Goal: Information Seeking & Learning: Learn about a topic

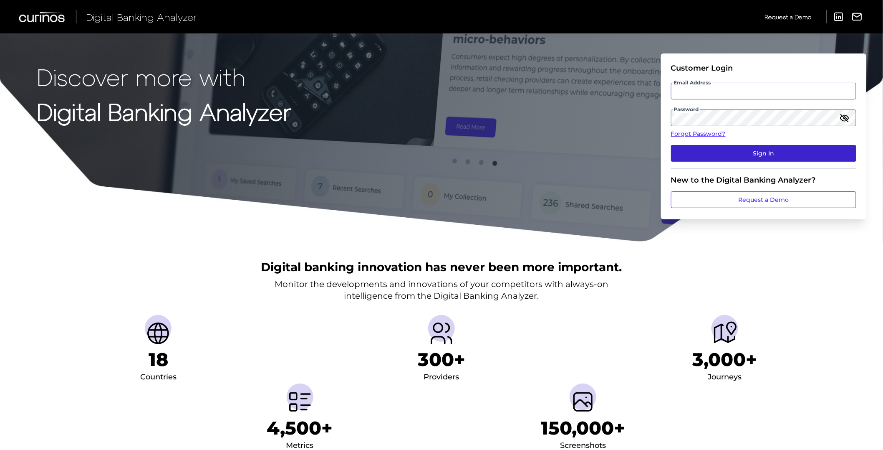
type input "Zack.Fallon@Curinos.com"
click at [733, 152] on button "Sign In" at bounding box center [763, 153] width 185 height 17
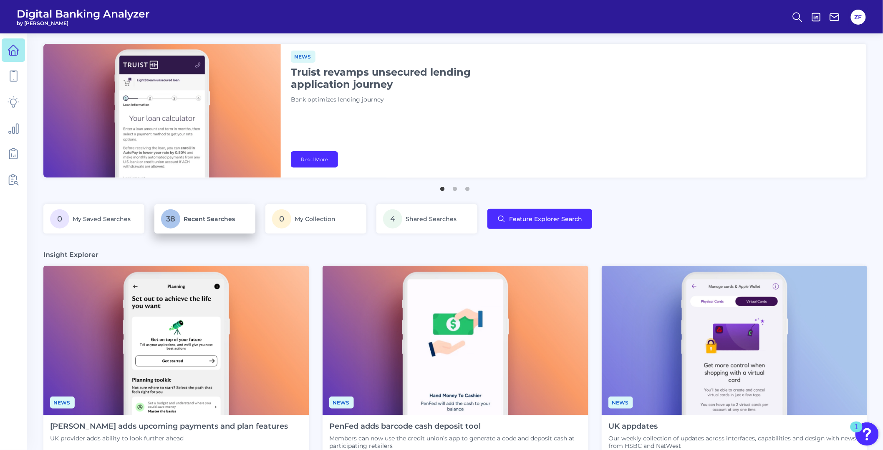
click at [185, 217] on span "Recent Searches" at bounding box center [209, 219] width 51 height 8
click at [219, 218] on span "Recent Searches" at bounding box center [209, 219] width 51 height 8
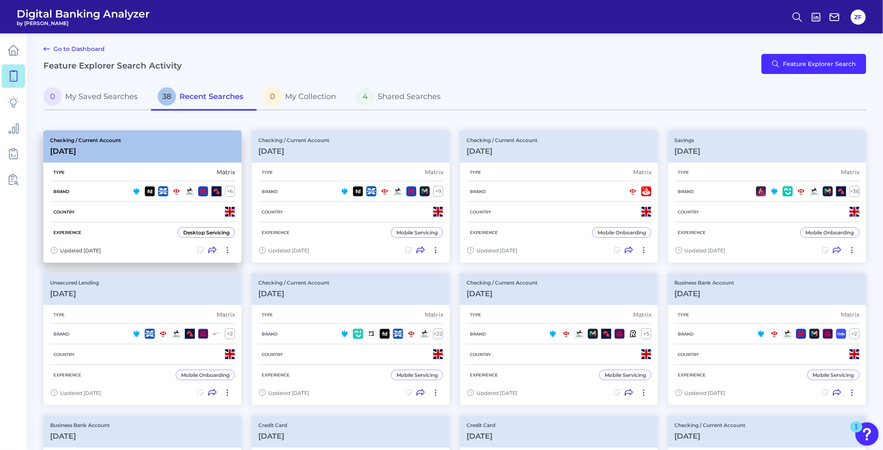
click at [134, 147] on div "Checking / Current Account Jun 23 2025" at bounding box center [142, 146] width 198 height 32
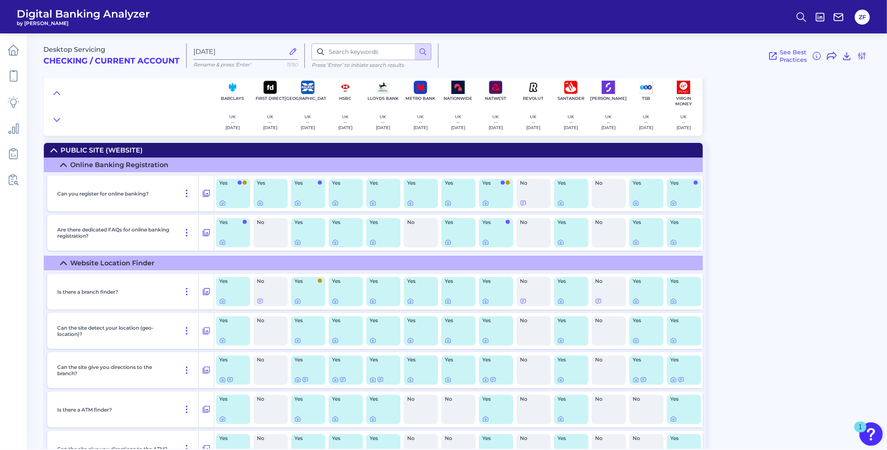
click at [223, 43] on div "Desktop Servicing Checking / Current Account Jun 23 2025 Rename & press 'Enter'…" at bounding box center [463, 52] width 840 height 51
click at [223, 45] on label "Jun 23 2025" at bounding box center [245, 51] width 104 height 16
click at [223, 48] on input "Jun 23 2025" at bounding box center [238, 52] width 91 height 8
click at [94, 14] on span "Digital Banking Analyzer" at bounding box center [83, 14] width 133 height 13
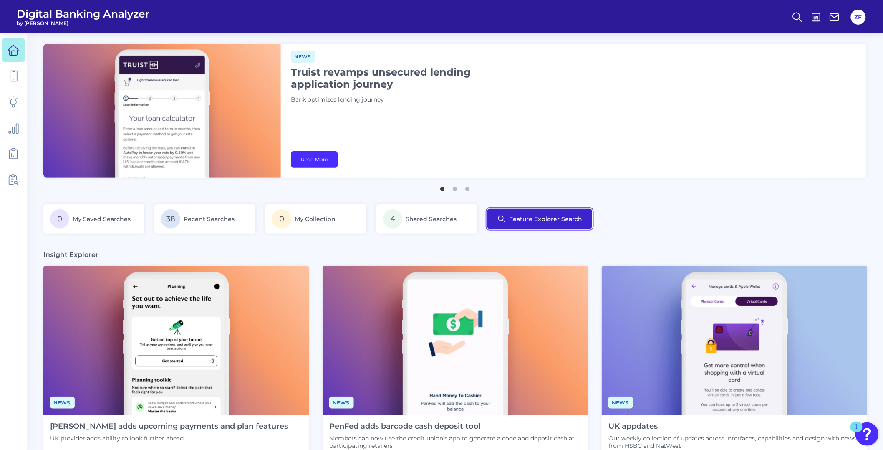
click at [518, 219] on button "Feature Explorer Search" at bounding box center [540, 219] width 105 height 20
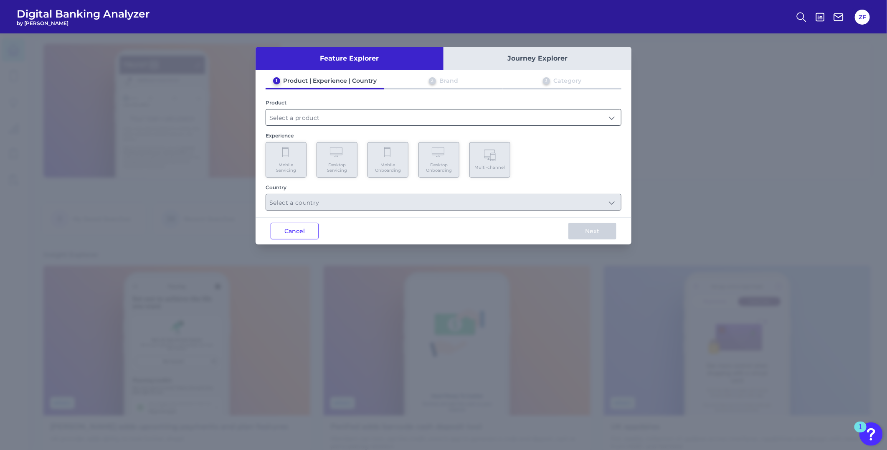
click at [327, 109] on input "text" at bounding box center [443, 117] width 355 height 16
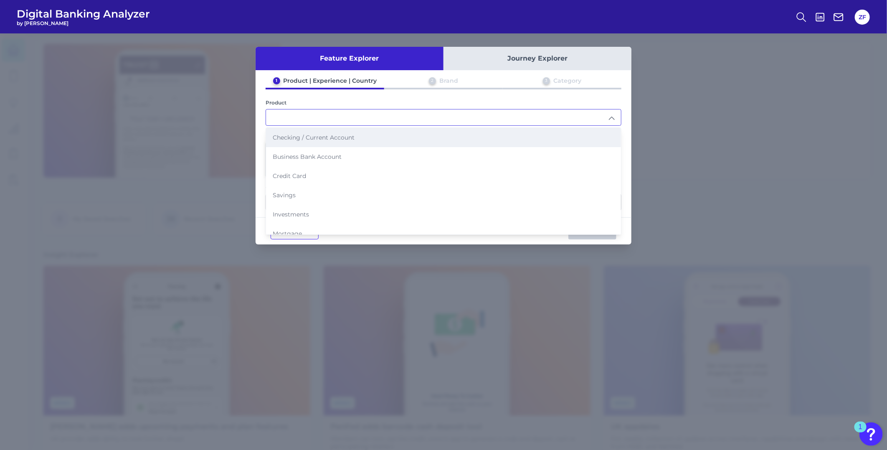
click at [319, 136] on span "Checking / Current Account" at bounding box center [314, 138] width 82 height 8
type input "Checking / Current Account"
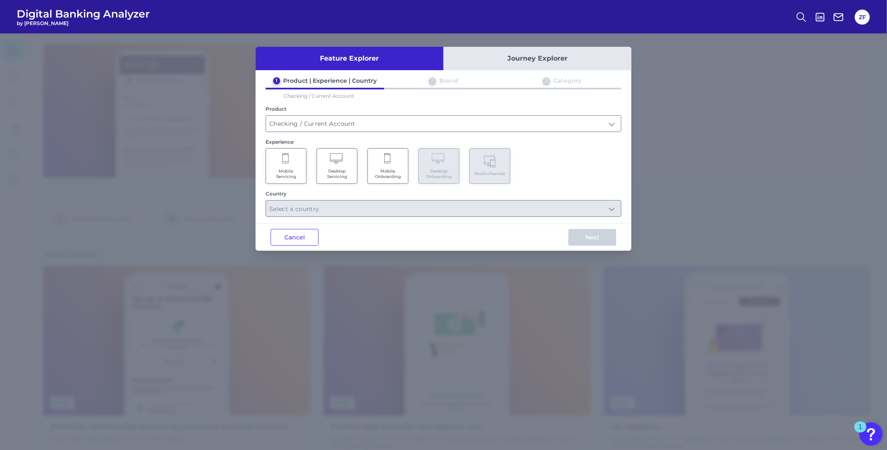
click at [289, 159] on icon at bounding box center [286, 159] width 8 height 12
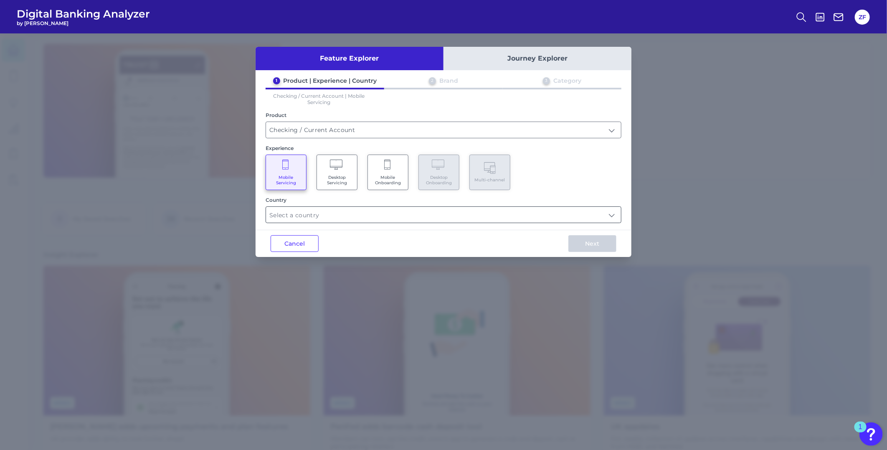
click at [326, 219] on input "text" at bounding box center [443, 215] width 355 height 16
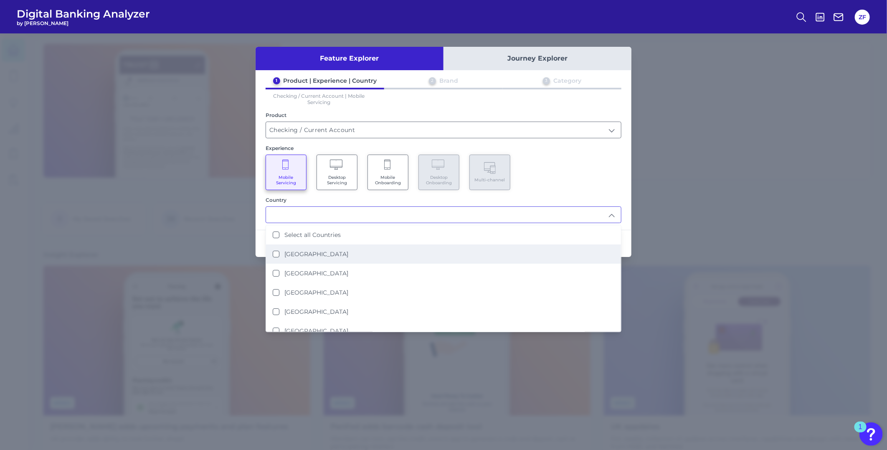
click at [303, 253] on label "United Kingdom" at bounding box center [316, 254] width 64 height 8
type input "United Kingdom"
click at [641, 184] on div "Feature Explorer Journey Explorer 1 Product | Experience | Country 2 Brand 3 Ca…" at bounding box center [443, 241] width 887 height 416
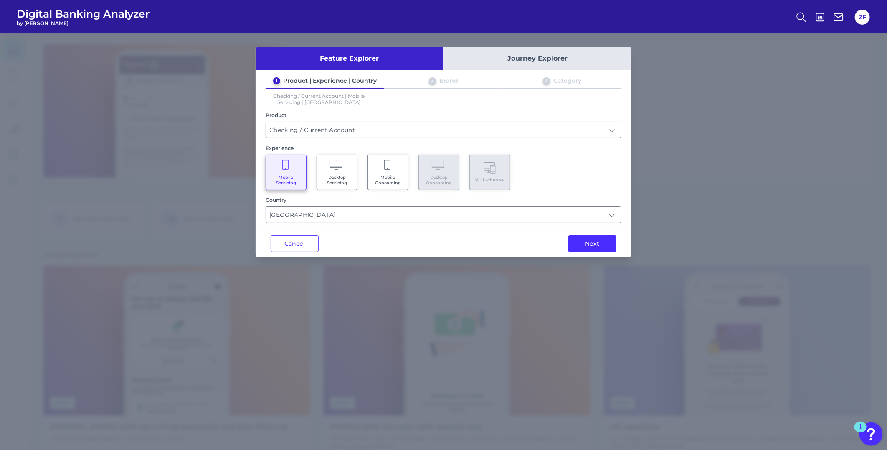
click at [597, 244] on button "Next" at bounding box center [592, 243] width 48 height 17
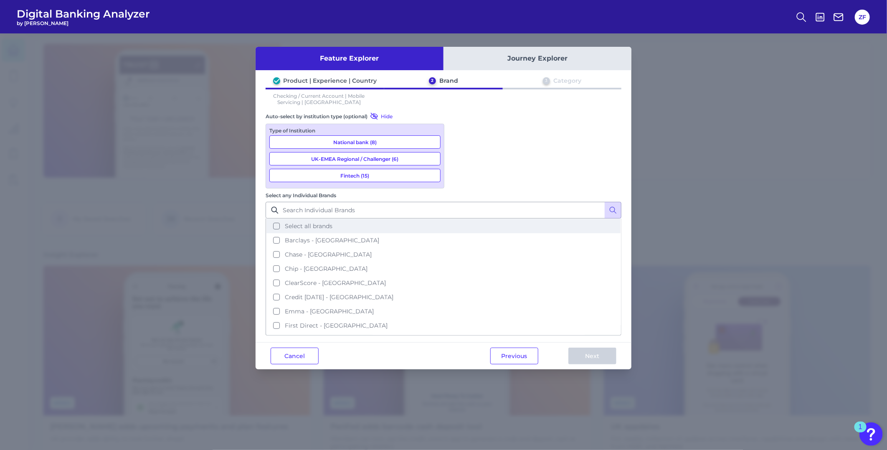
click at [332, 222] on span "Select all brands" at bounding box center [309, 226] width 48 height 8
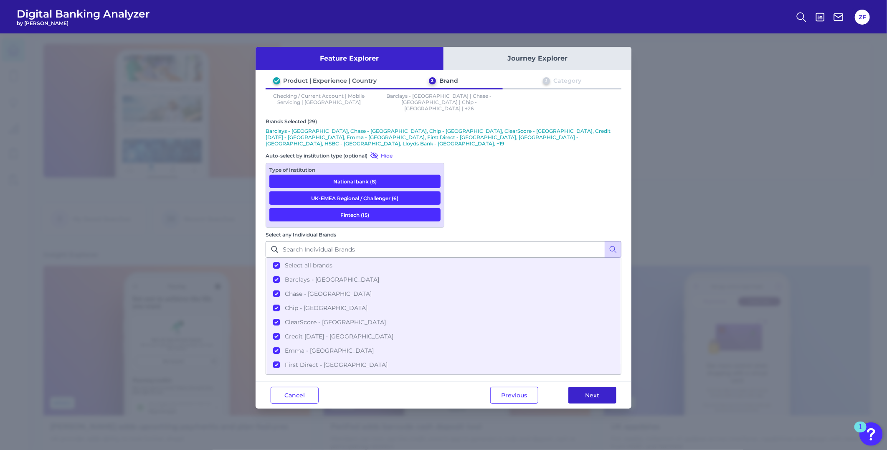
click at [593, 387] on button "Next" at bounding box center [592, 395] width 48 height 17
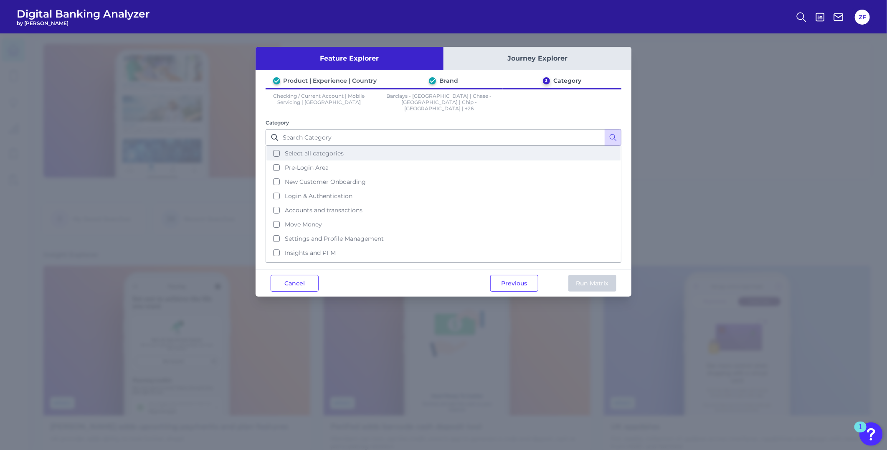
click at [314, 149] on span "Select all categories" at bounding box center [314, 153] width 59 height 8
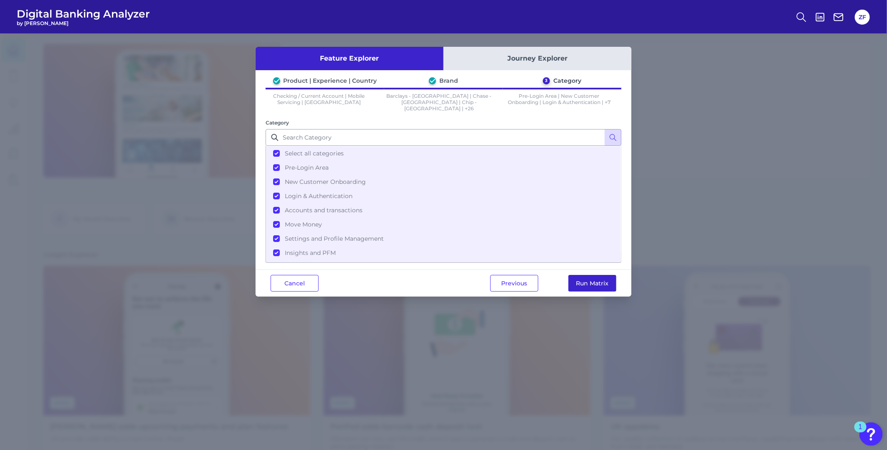
click at [600, 281] on button "Run Matrix" at bounding box center [592, 283] width 48 height 17
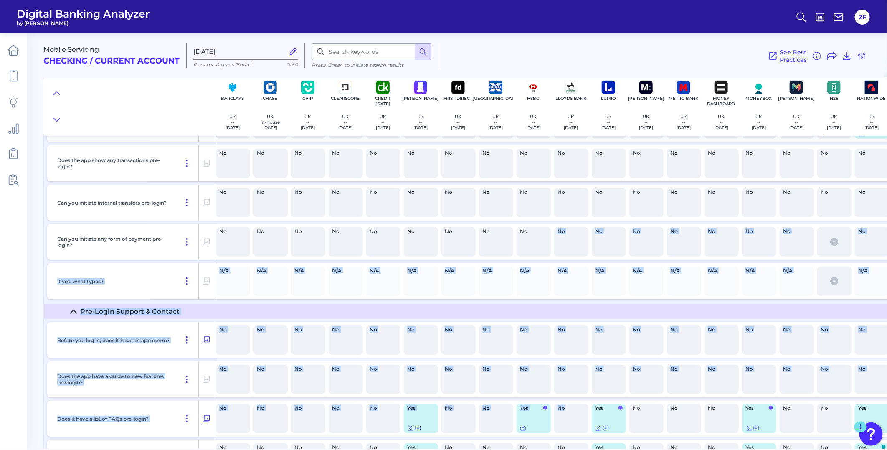
drag, startPoint x: 553, startPoint y: 449, endPoint x: 571, endPoint y: 443, distance: 18.4
click at [571, 443] on main "Mobile Servicing Checking / Current Account Aug 11 2025 Rename & press 'Enter' …" at bounding box center [443, 225] width 887 height 450
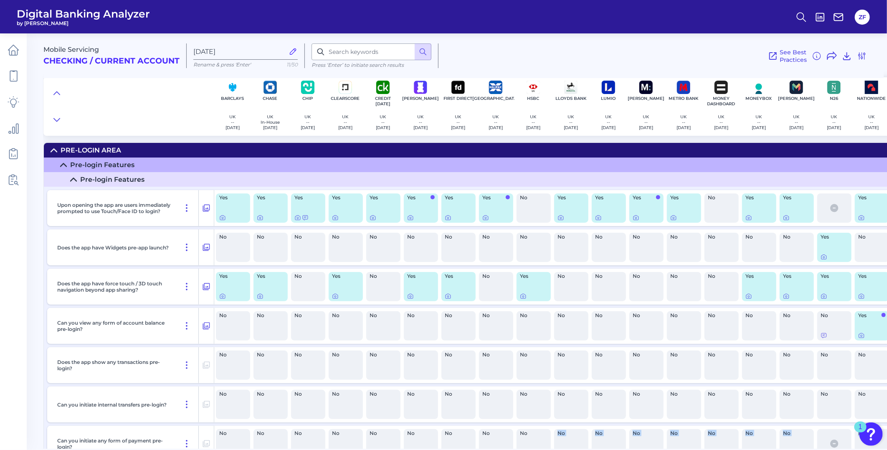
click at [157, 136] on div "Mobile Servicing Checking / Current Account Aug 11 2025 Rename & press 'Enter' …" at bounding box center [464, 237] width 843 height 421
click at [327, 137] on div "Mobile Servicing Checking / Current Account Aug 11 2025 Rename & press 'Enter' …" at bounding box center [464, 237] width 843 height 421
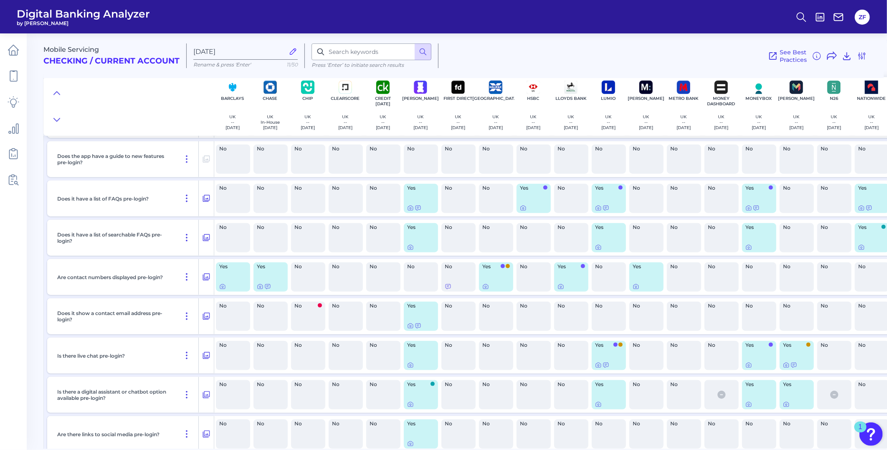
scroll to position [2043, 0]
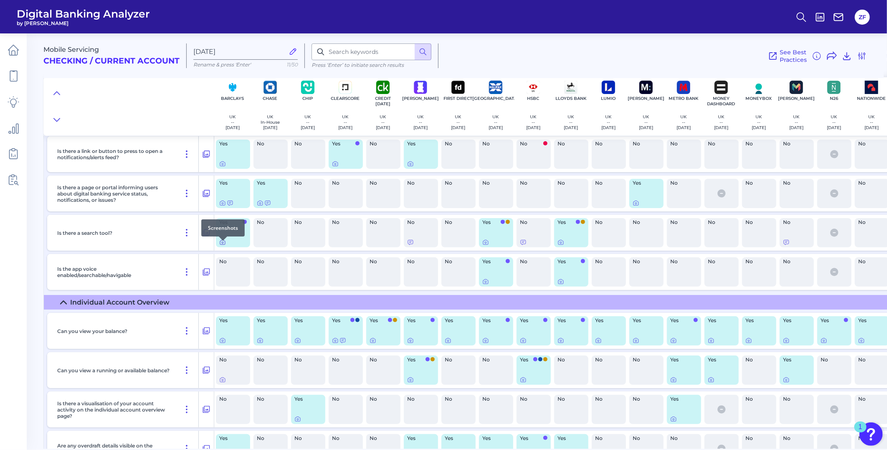
click at [223, 245] on icon at bounding box center [222, 242] width 7 height 7
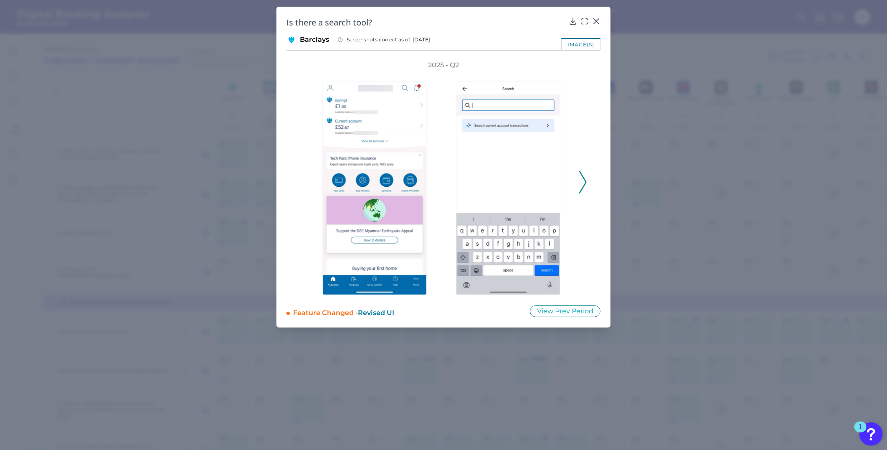
click at [581, 182] on icon at bounding box center [583, 182] width 8 height 23
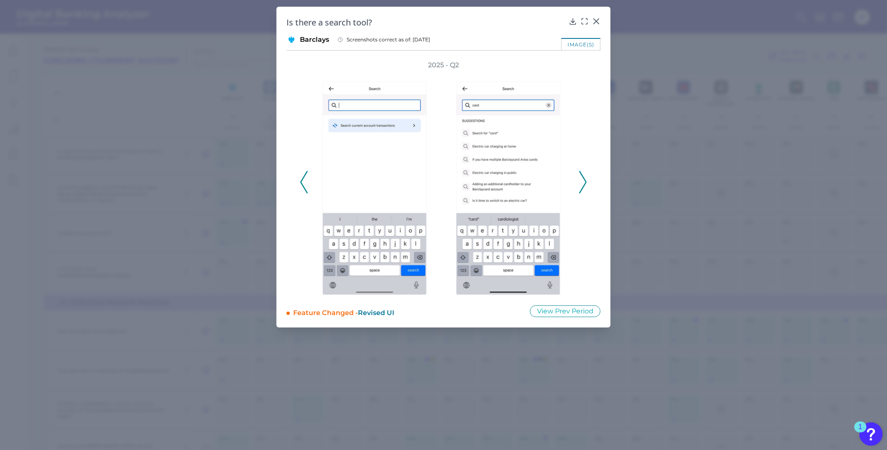
click at [581, 182] on icon at bounding box center [583, 182] width 8 height 23
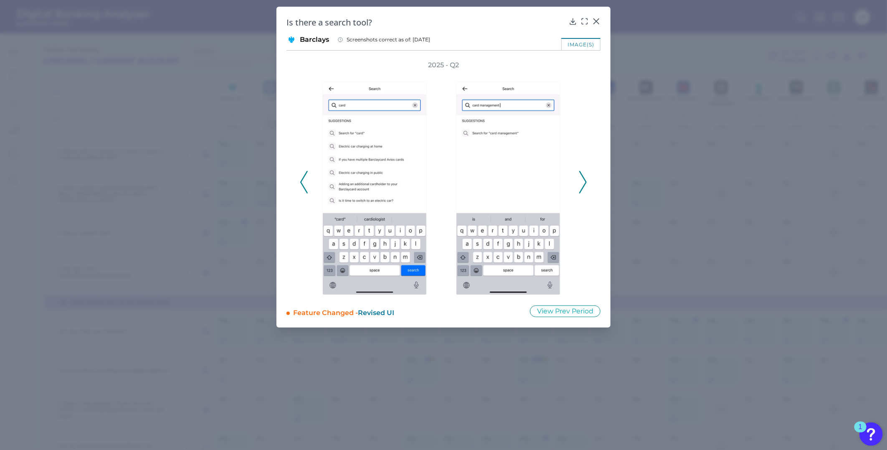
click at [581, 182] on icon at bounding box center [583, 182] width 8 height 23
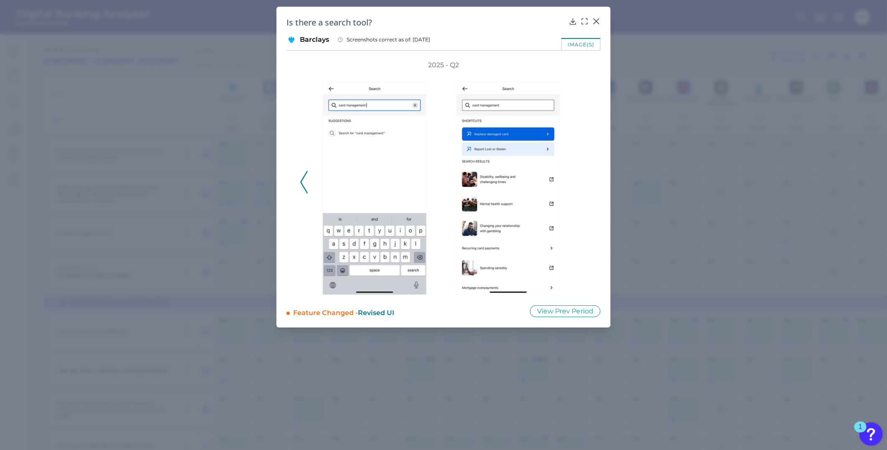
click at [581, 182] on div "2025 - Q2" at bounding box center [443, 178] width 287 height 234
drag, startPoint x: 593, startPoint y: 26, endPoint x: 596, endPoint y: 21, distance: 5.8
click at [594, 25] on div "Is there a search tool?" at bounding box center [443, 22] width 314 height 11
click at [596, 21] on icon at bounding box center [596, 21] width 5 height 5
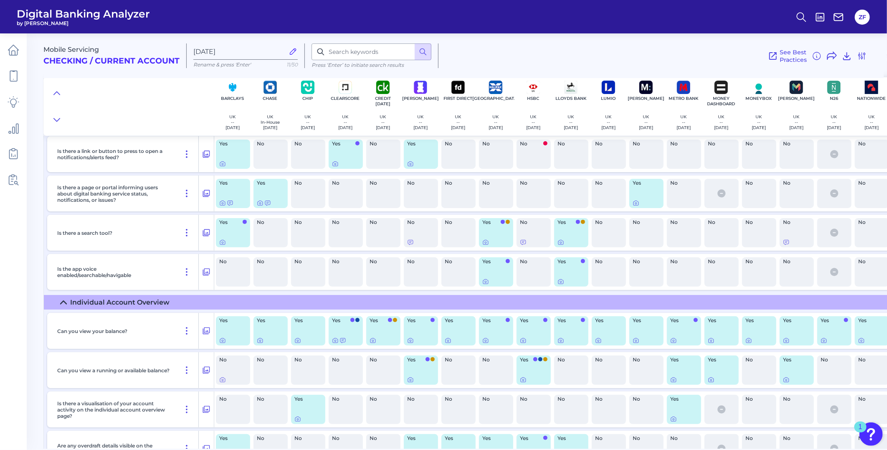
click at [335, 250] on div "No" at bounding box center [346, 233] width 38 height 36
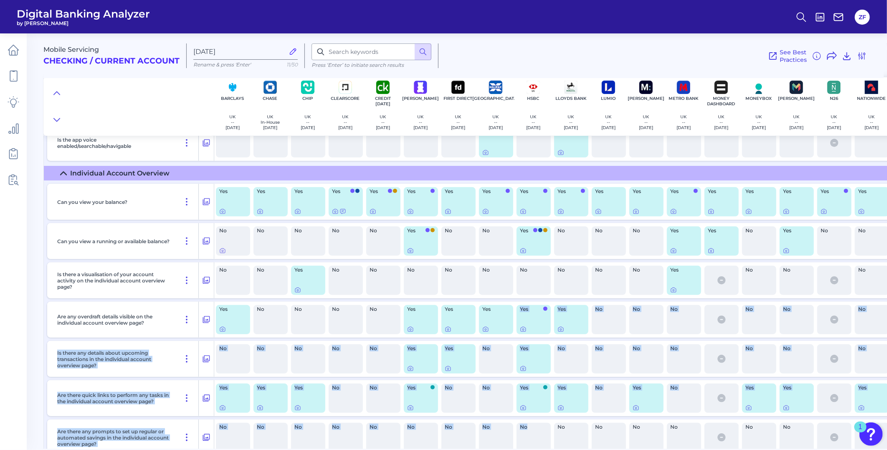
drag, startPoint x: 500, startPoint y: 444, endPoint x: 526, endPoint y: 442, distance: 26.4
click at [526, 442] on div "Can you view your balance? Yes Yes Yes Yes Yes Yes Yes Yes Yes Yes Yes Yes Yes …" at bounding box center [675, 359] width 1263 height 358
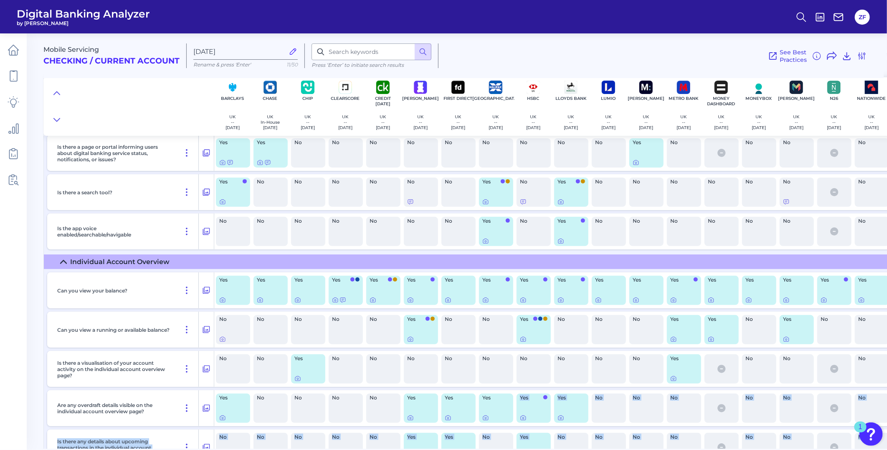
scroll to position [1966, 0]
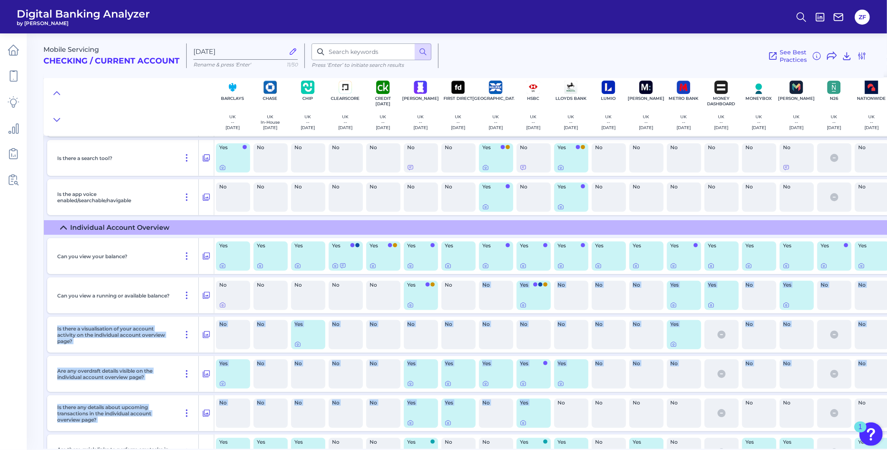
drag, startPoint x: 483, startPoint y: 445, endPoint x: 518, endPoint y: 434, distance: 35.9
click at [517, 440] on div "Can you view your balance? Yes Yes Yes Yes Yes Yes Yes Yes Yes Yes Yes Yes Yes …" at bounding box center [675, 414] width 1263 height 358
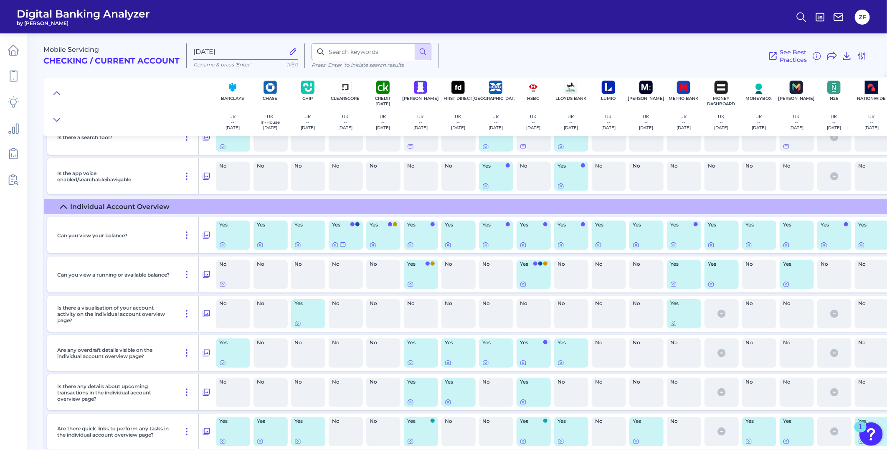
click at [662, 147] on div "No" at bounding box center [646, 136] width 34 height 29
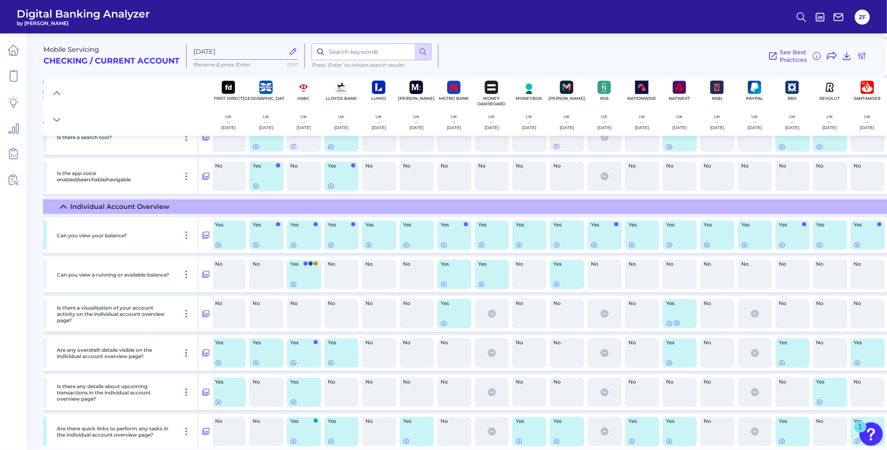
scroll to position [2000, 230]
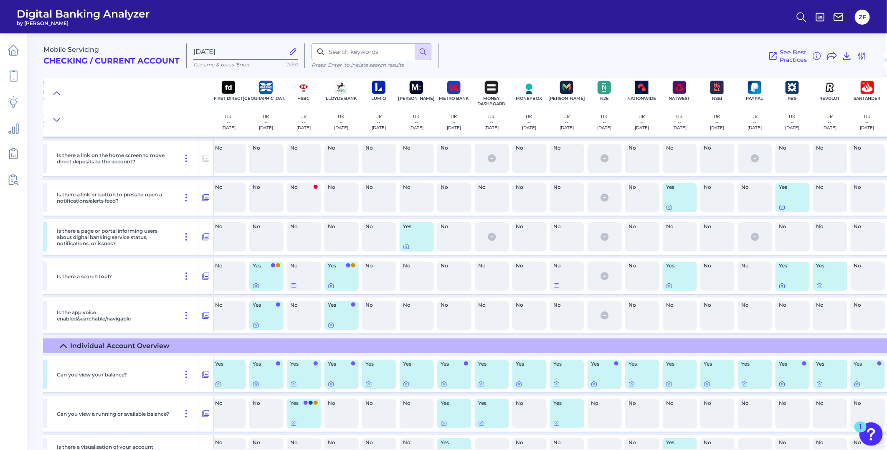
click at [640, 277] on div "No" at bounding box center [642, 275] width 34 height 29
drag, startPoint x: 640, startPoint y: 277, endPoint x: 621, endPoint y: 280, distance: 19.0
click at [621, 280] on div at bounding box center [604, 275] width 34 height 29
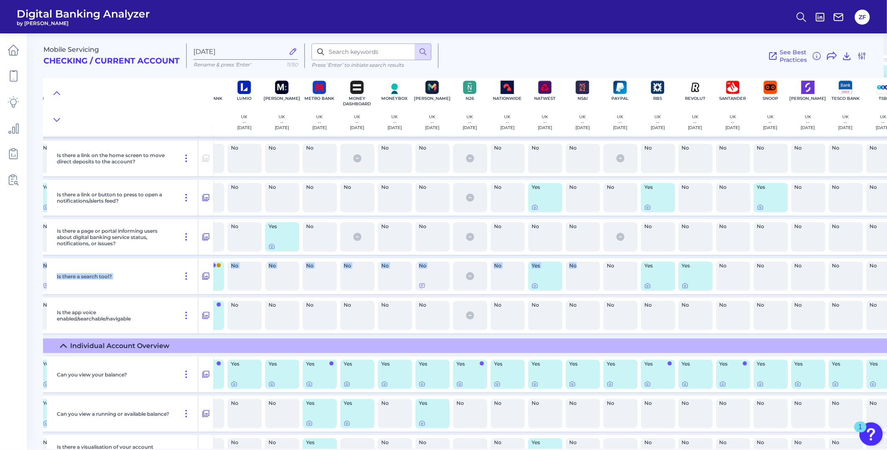
scroll to position [2000, 424]
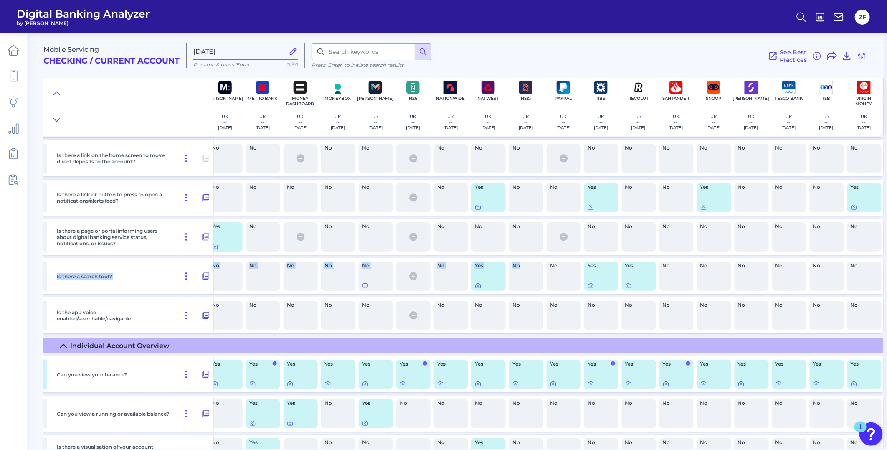
drag, startPoint x: 710, startPoint y: 277, endPoint x: 888, endPoint y: 257, distance: 179.0
click at [886, 257] on html "Digital Banking Analyzer by Curinos ZF Mobile Servicing Checking / Current Acco…" at bounding box center [443, 225] width 887 height 450
click at [742, 276] on div "No" at bounding box center [751, 275] width 34 height 29
drag, startPoint x: 781, startPoint y: 277, endPoint x: 888, endPoint y: 285, distance: 107.1
click at [886, 285] on html "Digital Banking Analyzer by Curinos ZF Mobile Servicing Checking / Current Acco…" at bounding box center [443, 225] width 887 height 450
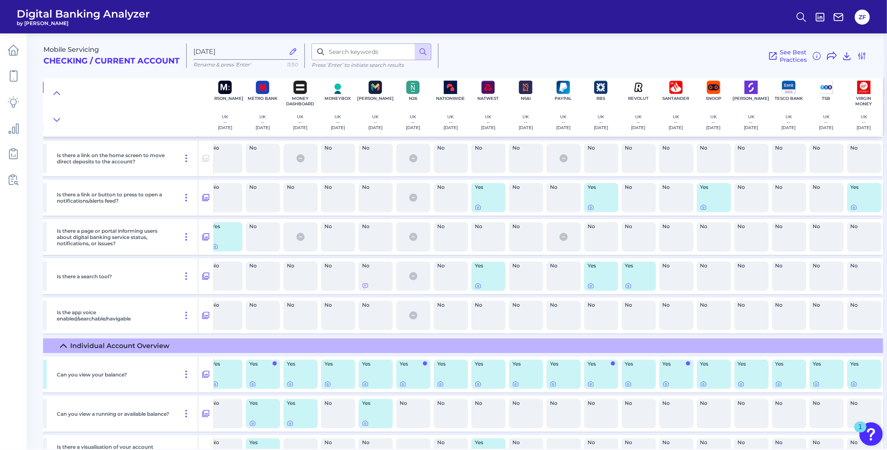
drag, startPoint x: 888, startPoint y: 285, endPoint x: 585, endPoint y: 282, distance: 303.1
click at [585, 282] on div "Yes" at bounding box center [601, 275] width 34 height 29
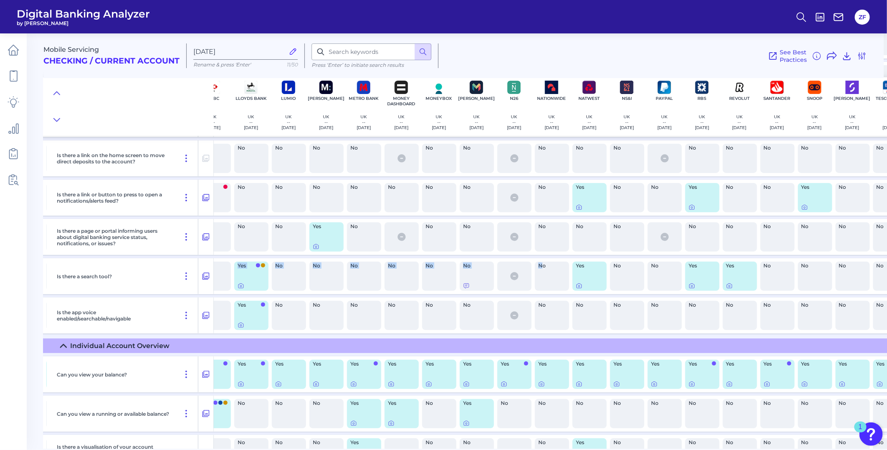
scroll to position [2000, 0]
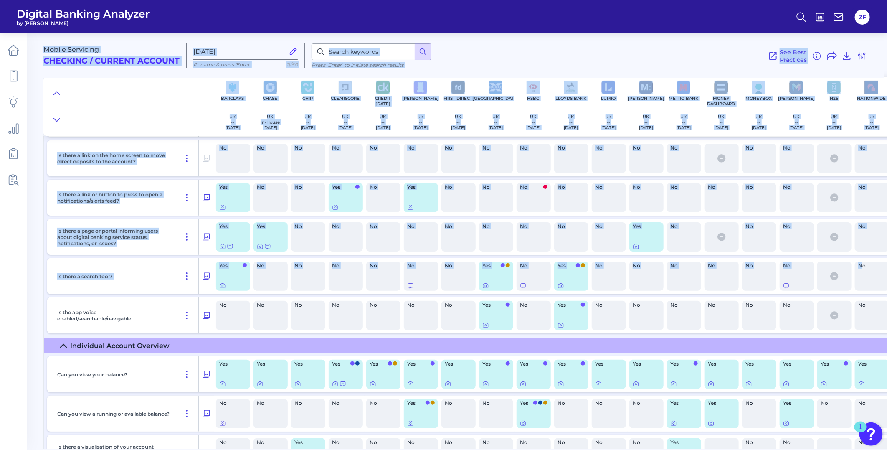
drag, startPoint x: 437, startPoint y: 278, endPoint x: 12, endPoint y: 290, distance: 425.2
click at [12, 290] on div "Digital Banking Analyzer by Curinos ZF Mobile Servicing Checking / Current Acco…" at bounding box center [443, 225] width 887 height 450
click at [361, 294] on div "No" at bounding box center [346, 276] width 38 height 36
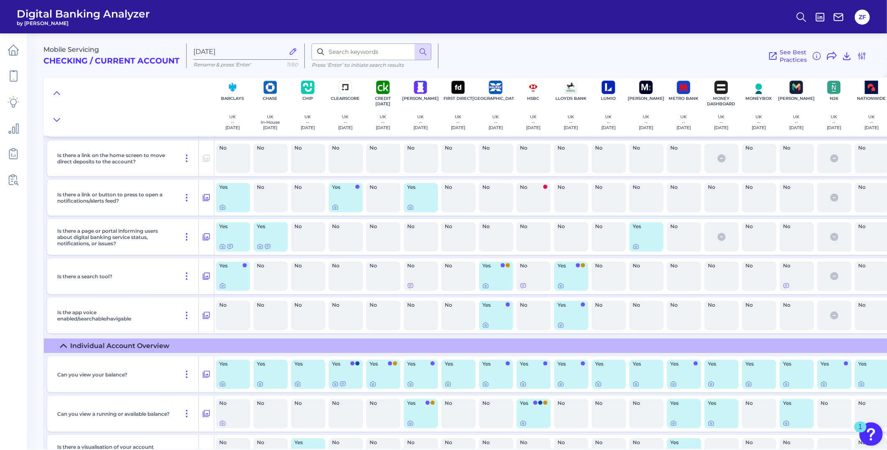
drag, startPoint x: 296, startPoint y: 277, endPoint x: 317, endPoint y: 277, distance: 21.7
click at [306, 277] on div "No" at bounding box center [308, 275] width 34 height 29
click at [532, 274] on div "No" at bounding box center [533, 275] width 34 height 29
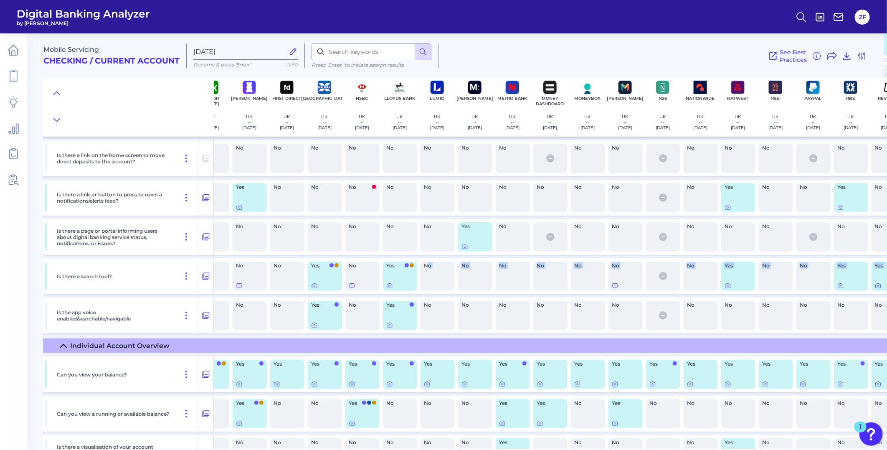
scroll to position [2000, 257]
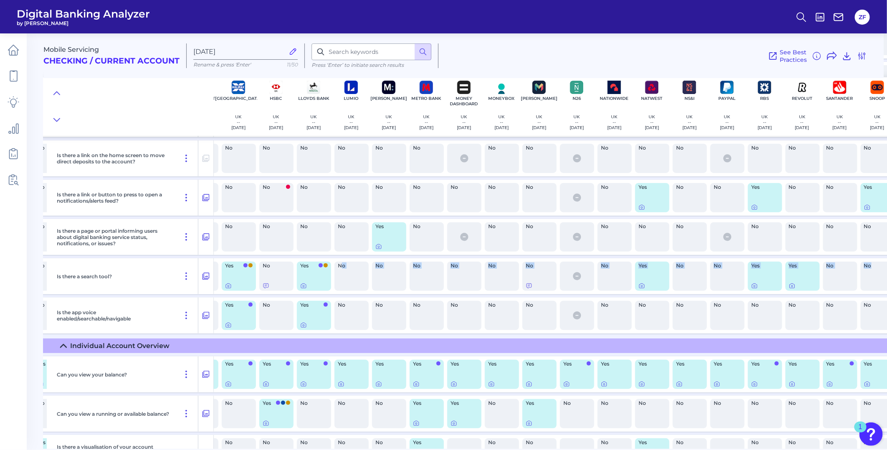
drag, startPoint x: 599, startPoint y: 277, endPoint x: 888, endPoint y: 289, distance: 289.2
click at [886, 289] on html "Digital Banking Analyzer by Curinos ZF Mobile Servicing Checking / Current Acco…" at bounding box center [443, 225] width 887 height 450
click at [696, 279] on div "No" at bounding box center [690, 275] width 34 height 29
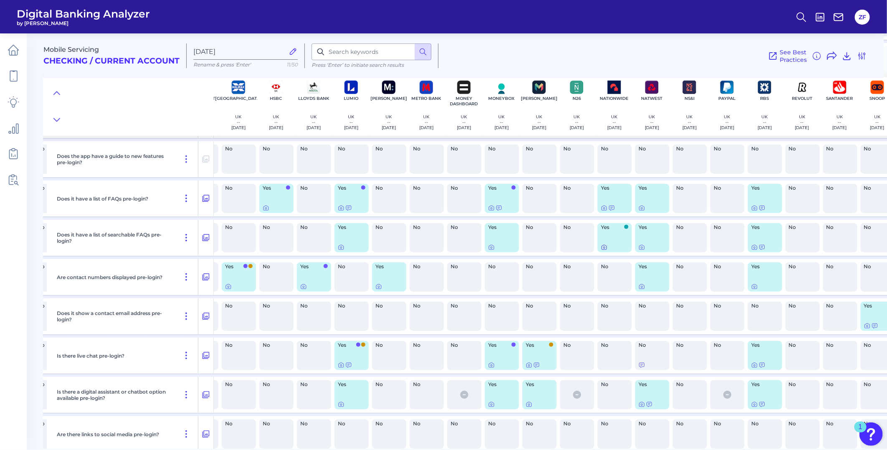
click at [607, 248] on icon at bounding box center [604, 247] width 7 height 7
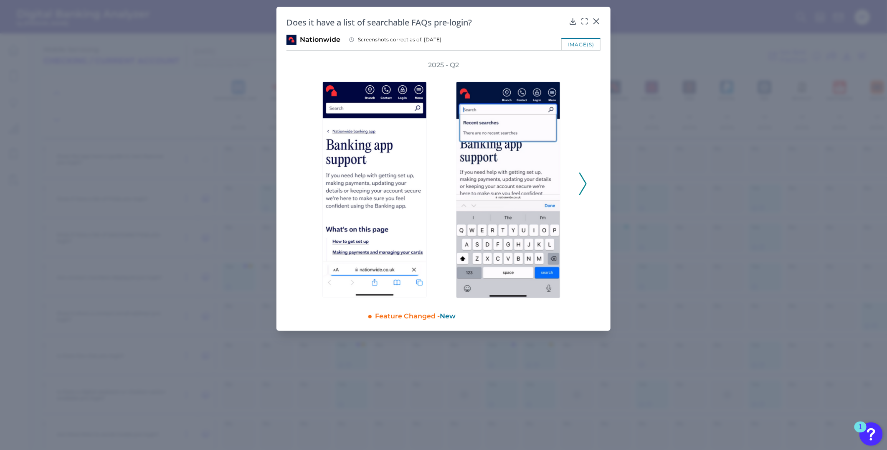
click at [590, 199] on div "2025 - Q2" at bounding box center [443, 180] width 314 height 238
click at [587, 180] on div "2025 - Q2" at bounding box center [443, 180] width 314 height 238
click at [582, 182] on icon at bounding box center [583, 183] width 8 height 23
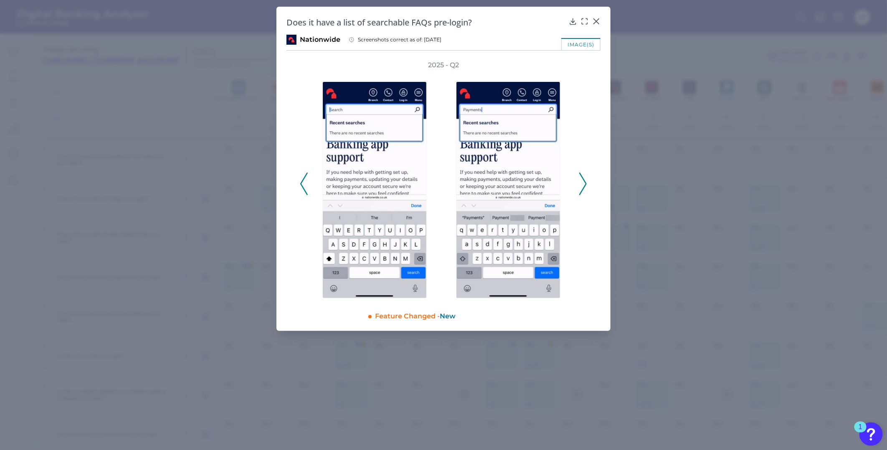
click at [582, 182] on icon at bounding box center [583, 183] width 8 height 23
click at [597, 19] on icon at bounding box center [596, 21] width 8 height 8
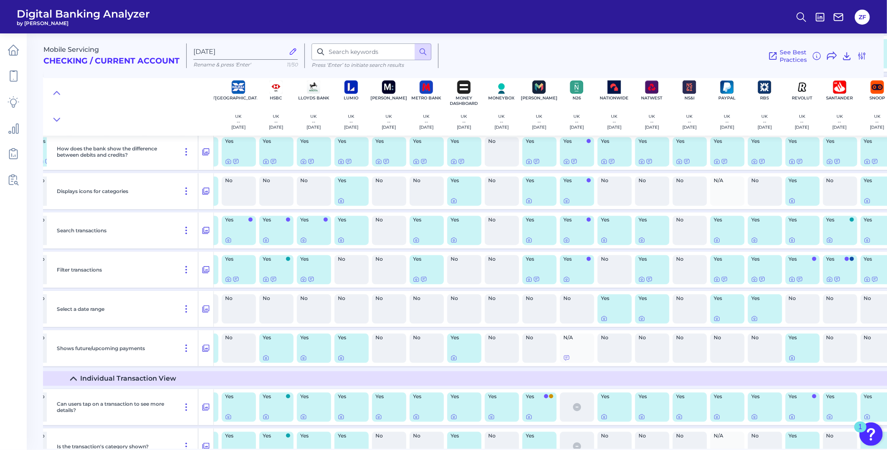
scroll to position [2085, 257]
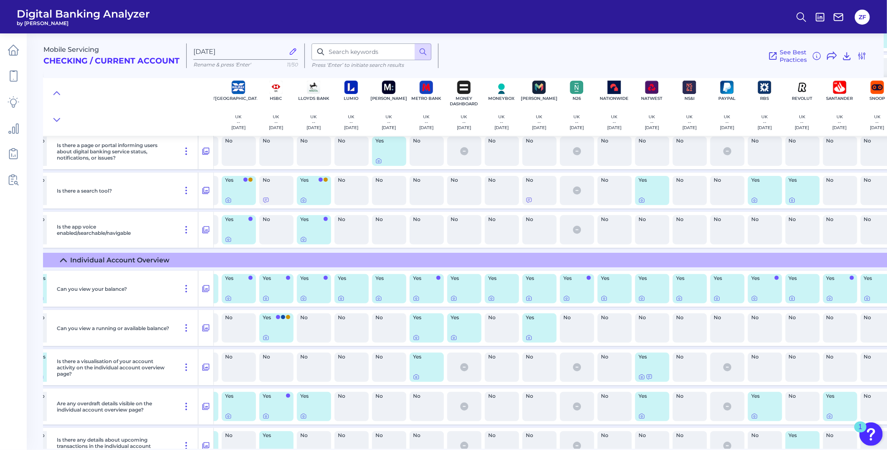
click at [739, 228] on div "No" at bounding box center [727, 229] width 34 height 29
click at [643, 202] on icon at bounding box center [641, 200] width 5 height 5
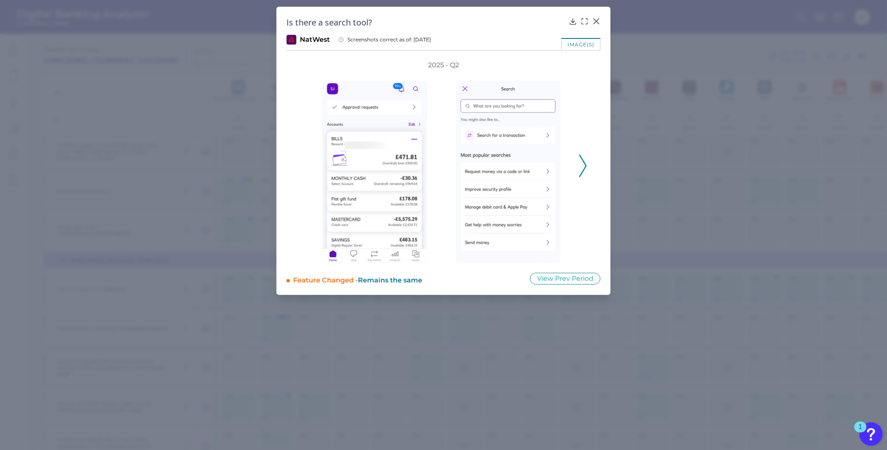
click at [581, 166] on icon at bounding box center [583, 165] width 8 height 23
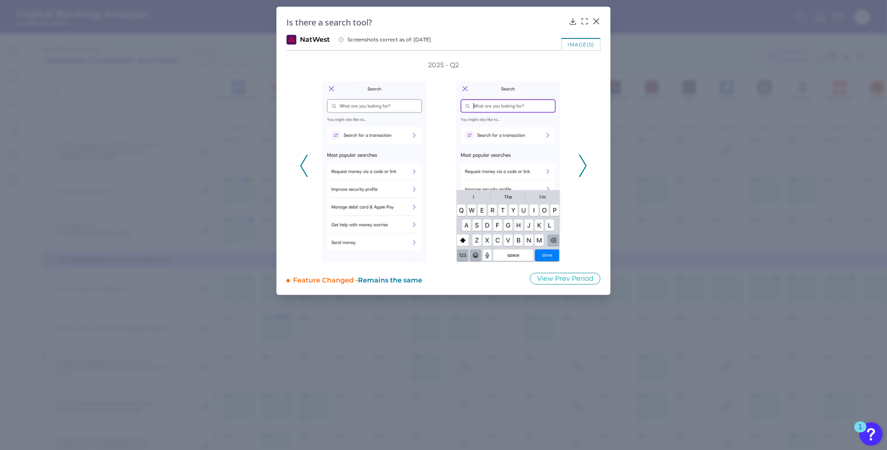
click at [581, 166] on icon at bounding box center [583, 165] width 8 height 23
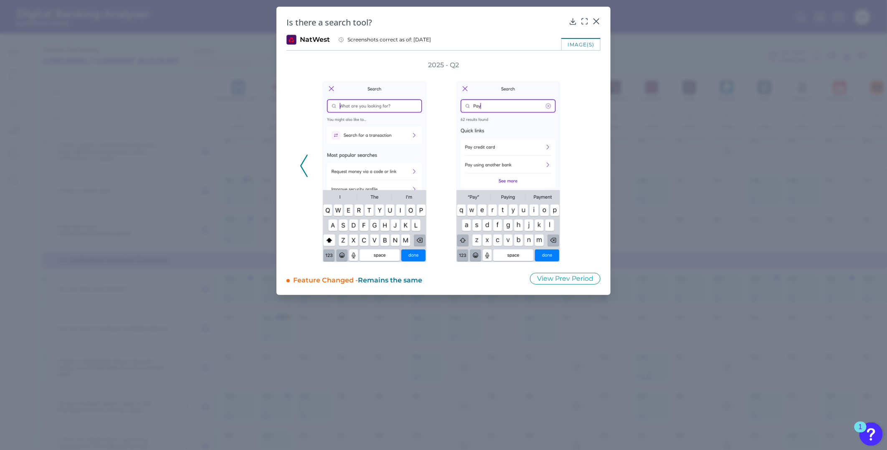
click at [581, 166] on div "2025 - Q2" at bounding box center [443, 162] width 287 height 202
drag, startPoint x: 581, startPoint y: 166, endPoint x: 688, endPoint y: 74, distance: 140.6
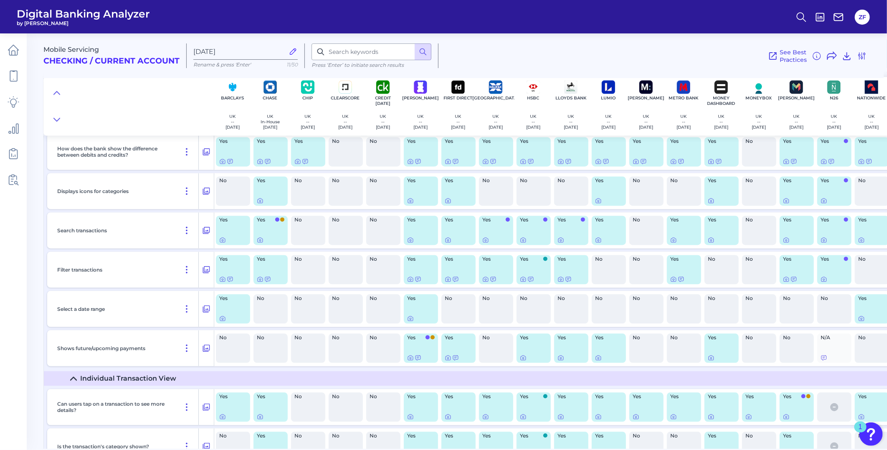
scroll to position [4065, 0]
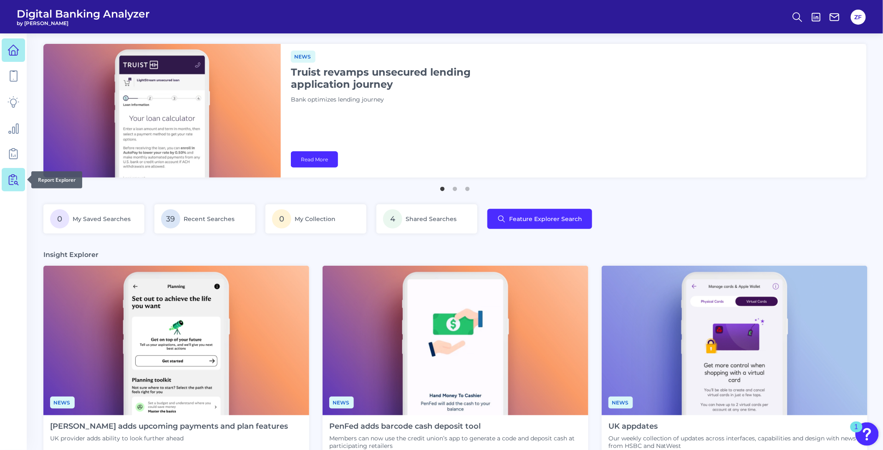
click at [12, 174] on icon at bounding box center [14, 180] width 12 height 12
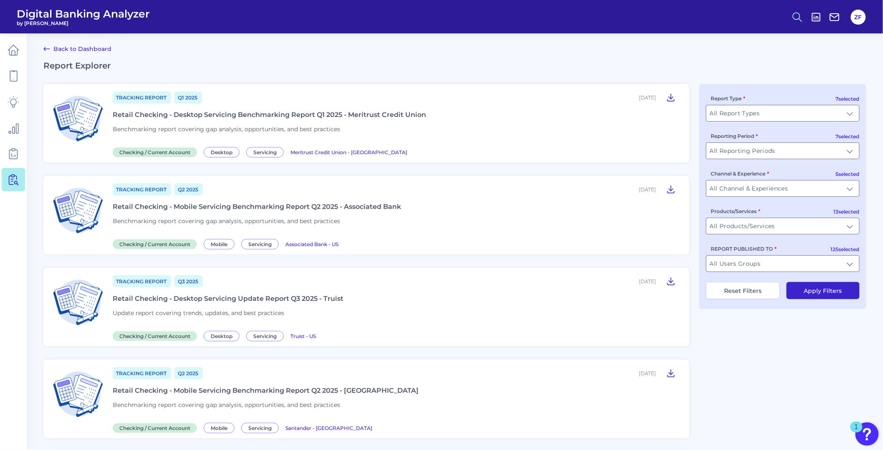
click at [804, 13] on button at bounding box center [797, 17] width 19 height 19
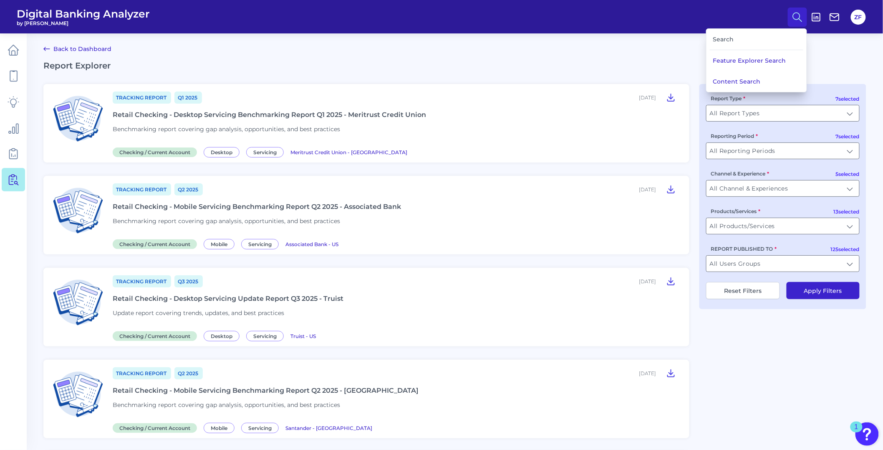
click at [724, 38] on div "Search" at bounding box center [757, 39] width 94 height 21
click at [736, 58] on button "Feature Explorer Search" at bounding box center [757, 60] width 100 height 21
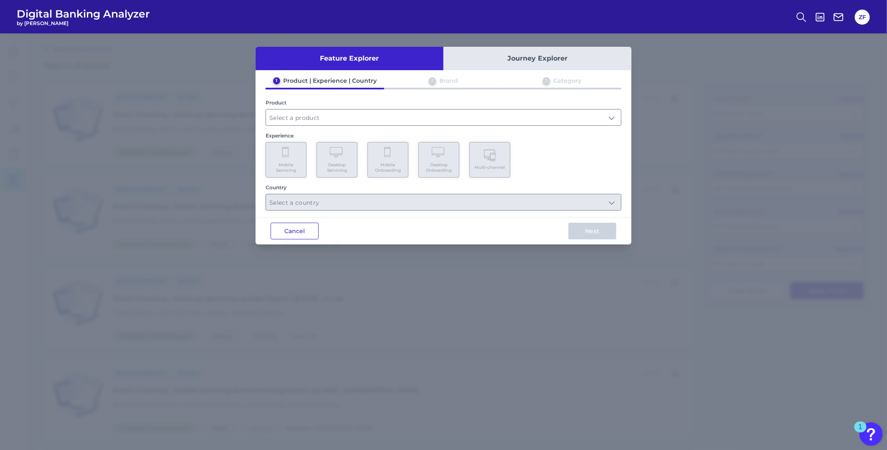
click at [295, 230] on button "Cancel" at bounding box center [295, 231] width 48 height 17
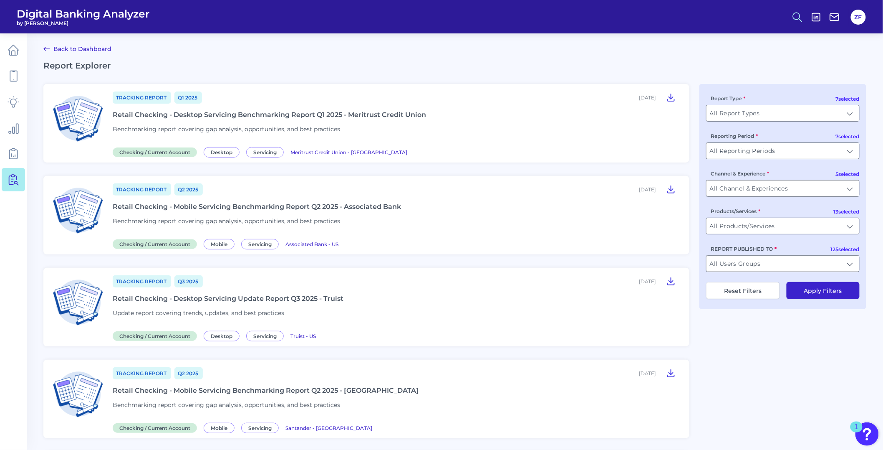
click at [795, 15] on icon at bounding box center [798, 17] width 12 height 12
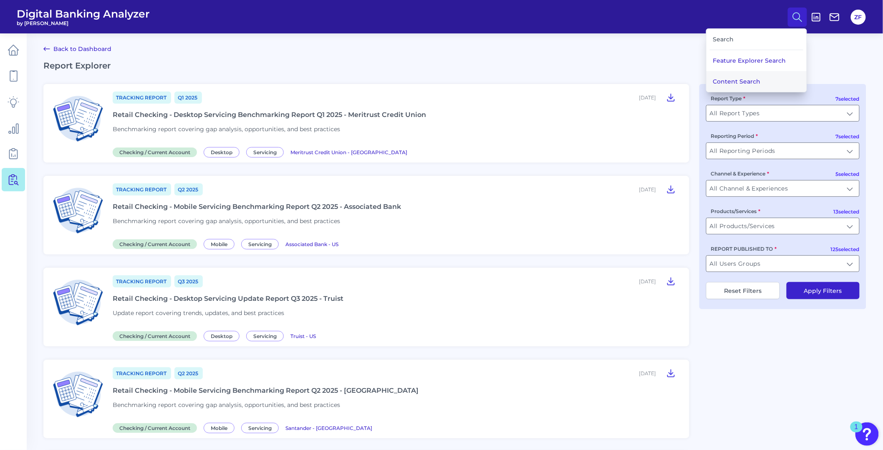
click at [752, 71] on button "Content Search" at bounding box center [757, 81] width 100 height 21
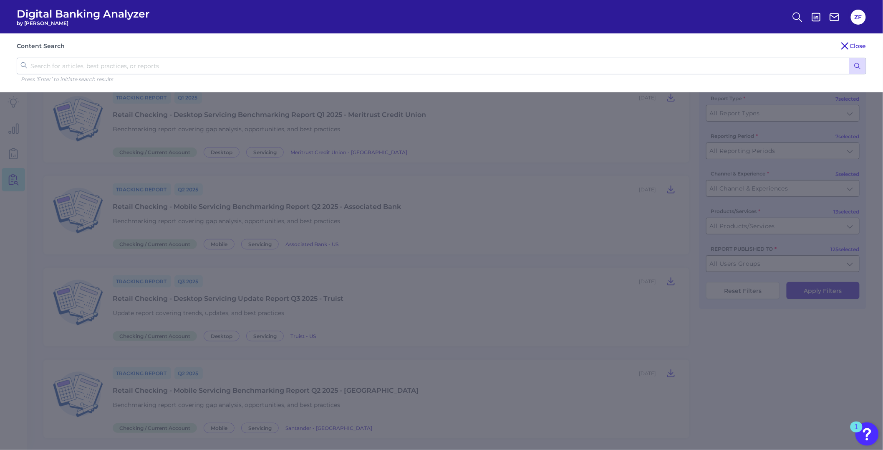
click at [297, 63] on input "text" at bounding box center [442, 66] width 850 height 17
type input "d"
type input "search"
click button "submit" at bounding box center [858, 66] width 17 height 16
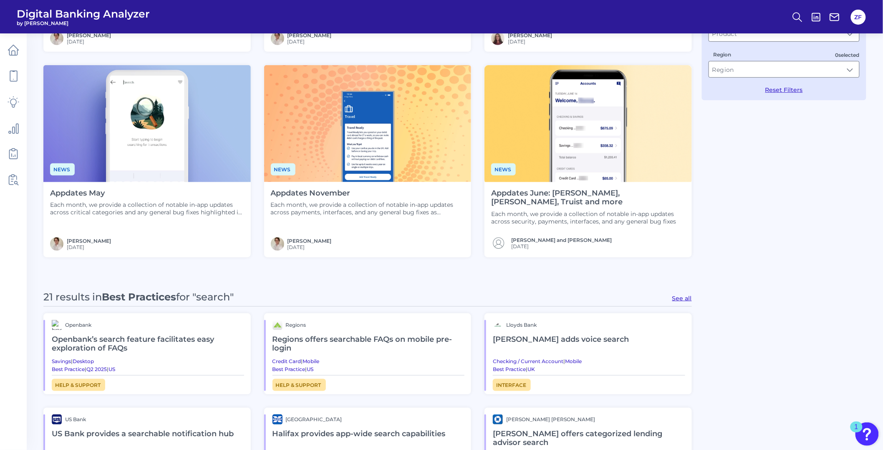
scroll to position [371, 0]
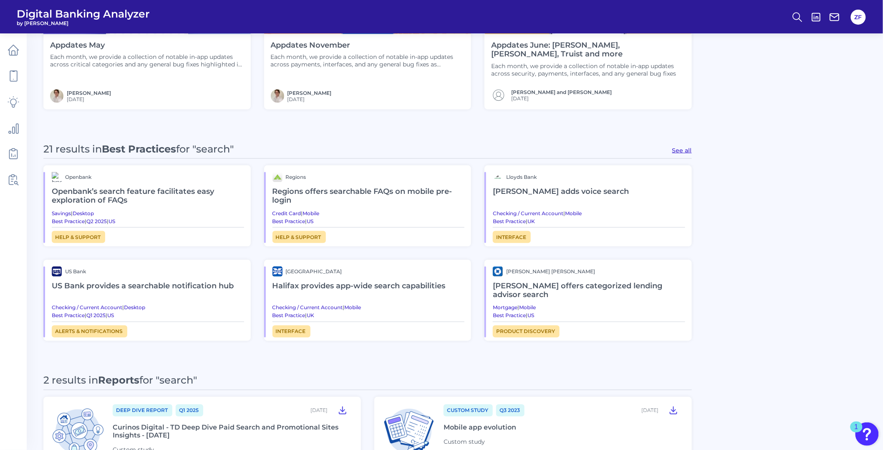
drag, startPoint x: 408, startPoint y: 286, endPoint x: 349, endPoint y: 283, distance: 59.8
click at [349, 283] on h2 "Halifax provides app-wide search capabilities" at bounding box center [369, 285] width 192 height 19
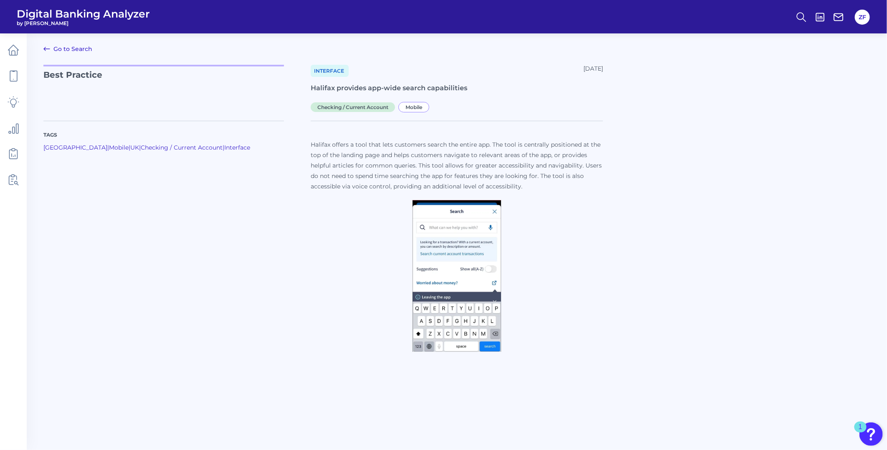
click at [448, 165] on p "Halifax offers a tool that lets customers search the entire app. The tool is ce…" at bounding box center [457, 165] width 292 height 52
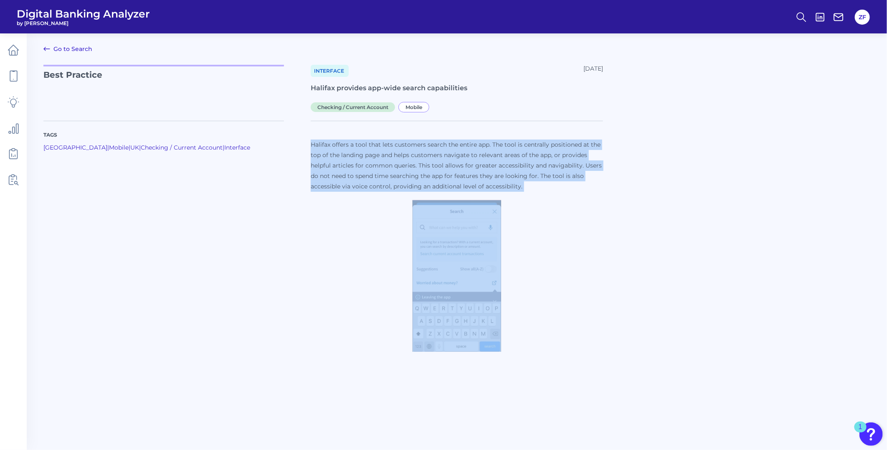
click at [448, 165] on p "Halifax offers a tool that lets customers search the entire app. The tool is ce…" at bounding box center [457, 165] width 292 height 52
drag, startPoint x: 448, startPoint y: 165, endPoint x: 357, endPoint y: 162, distance: 91.1
click at [368, 170] on p "Halifax offers a tool that lets customers search the entire app. The tool is ce…" at bounding box center [457, 165] width 292 height 52
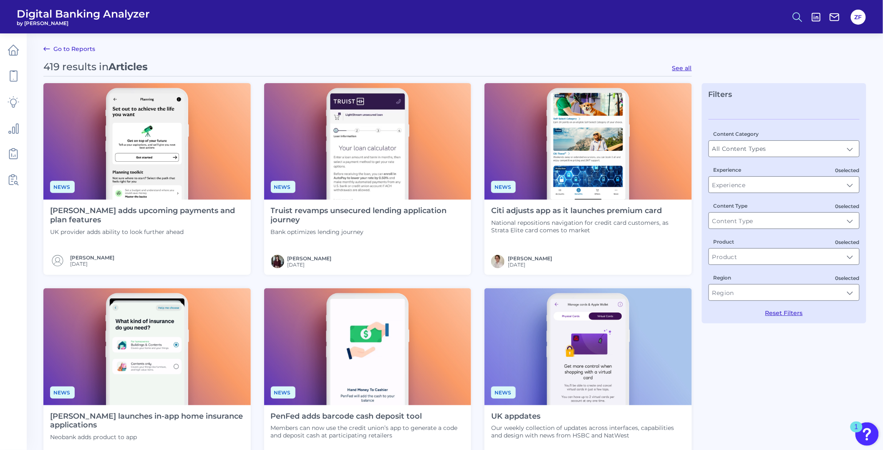
click at [798, 17] on icon at bounding box center [798, 17] width 12 height 12
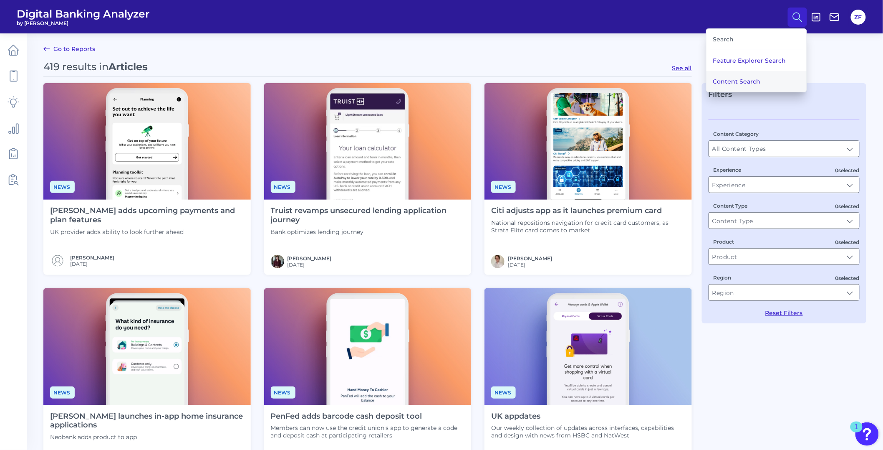
click at [737, 76] on button "Content Search" at bounding box center [757, 81] width 100 height 21
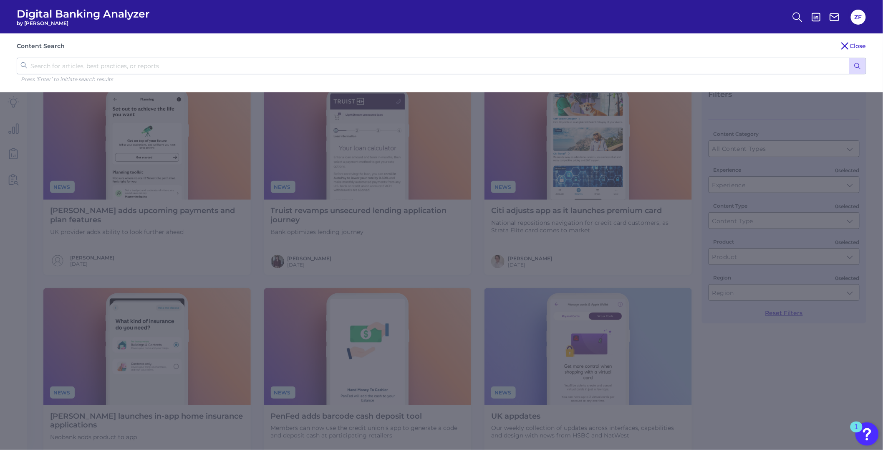
click at [278, 73] on input "text" at bounding box center [442, 66] width 850 height 17
type input "search"
click at [850, 58] on button "submit" at bounding box center [858, 66] width 17 height 16
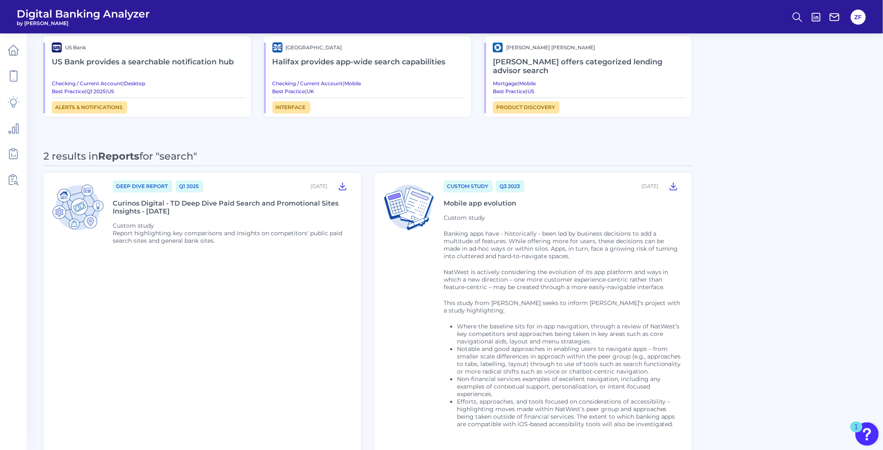
scroll to position [634, 0]
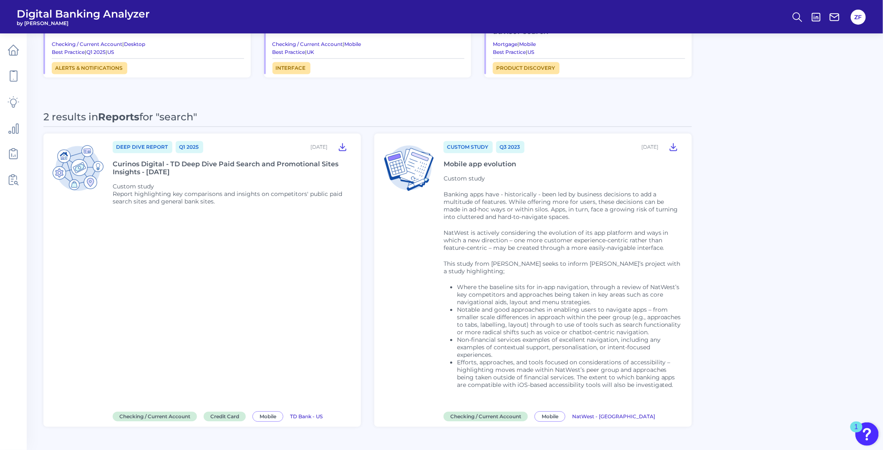
click at [493, 306] on li "Notable and good approaches in enabling users to navigate apps – from smaller s…" at bounding box center [569, 321] width 225 height 30
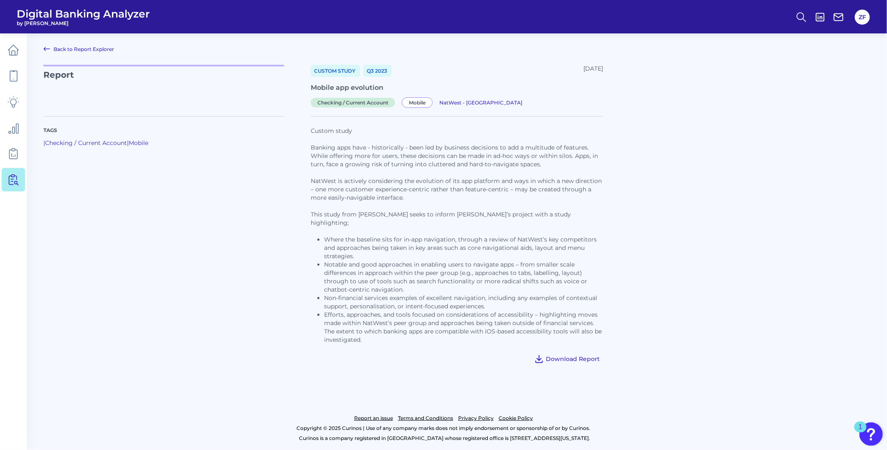
click at [569, 352] on button "Download Report" at bounding box center [567, 358] width 72 height 13
click at [471, 211] on p "This study from [PERSON_NAME] seeks to inform [PERSON_NAME]’s project with a st…" at bounding box center [457, 218] width 292 height 17
drag, startPoint x: 395, startPoint y: 193, endPoint x: 397, endPoint y: 205, distance: 11.3
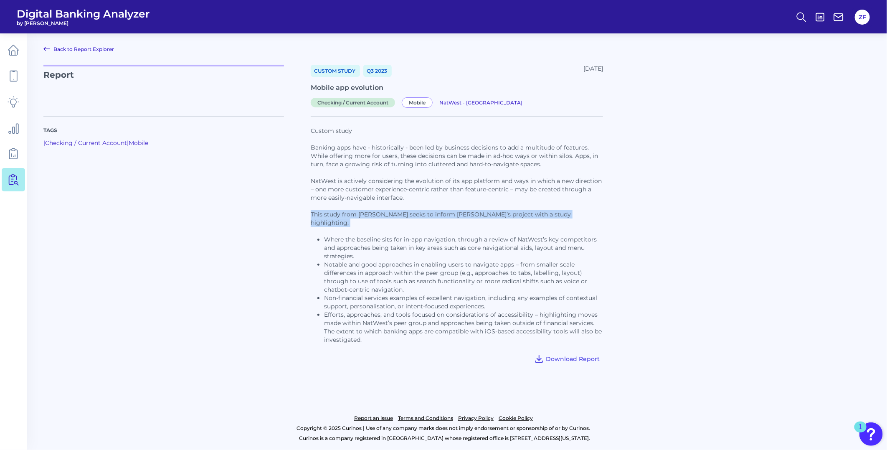
click at [395, 193] on p "NatWest is actively considering the evolution of its app platform and ways in w…" at bounding box center [457, 189] width 292 height 25
click at [401, 235] on li "Where the baseline sits for in-app navigation, through a review of NatWest’s ke…" at bounding box center [463, 247] width 279 height 25
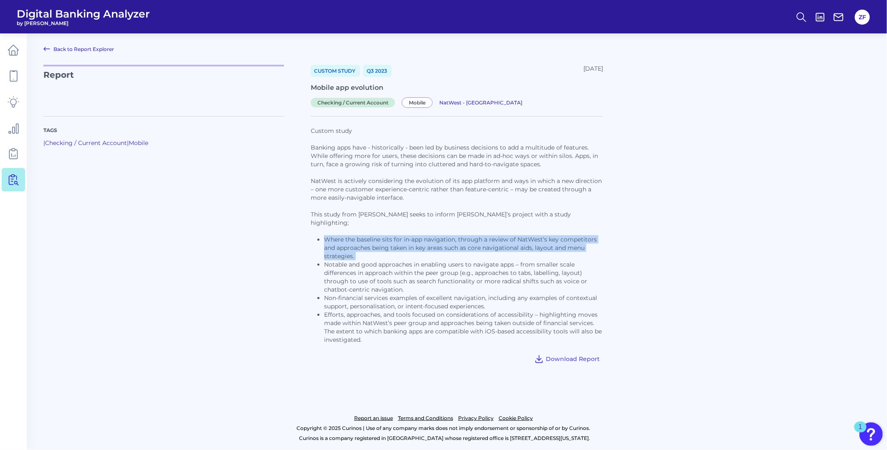
click at [401, 235] on li "Where the baseline sits for in-app navigation, through a review of NatWest’s ke…" at bounding box center [463, 247] width 279 height 25
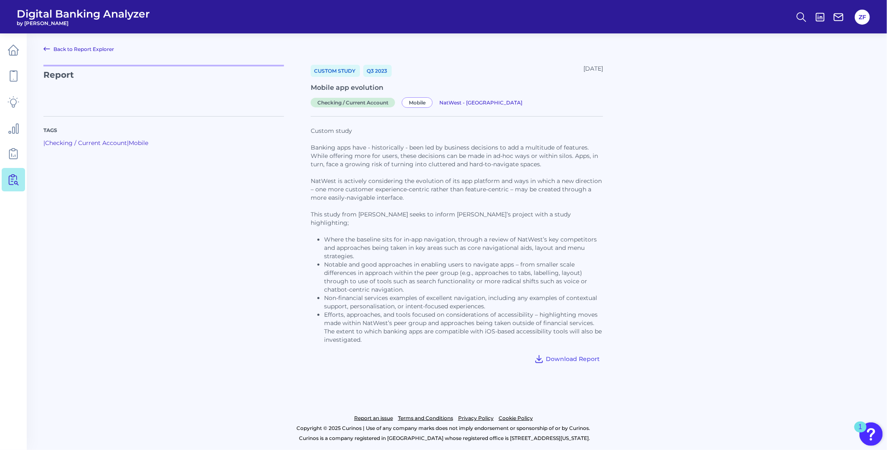
click at [241, 210] on div "Tags | Checking / Current Account | Mobile" at bounding box center [176, 240] width 267 height 249
